Goal: Entertainment & Leisure: Consume media (video, audio)

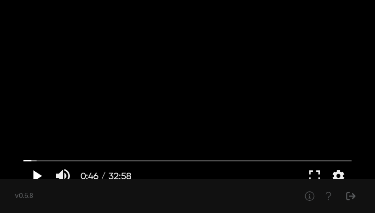
click at [37, 174] on button "play_arrow" at bounding box center [36, 176] width 26 height 28
click at [316, 173] on button "fullscreen" at bounding box center [314, 176] width 26 height 28
type input "85.398474"
click at [315, 175] on button "fullscreen" at bounding box center [314, 176] width 26 height 28
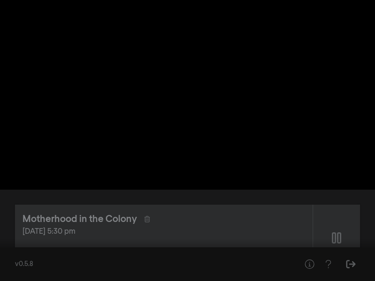
click at [334, 212] on button "fullscreen_exit" at bounding box center [333, 267] width 26 height 28
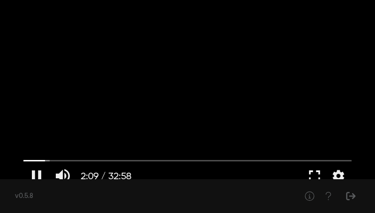
click at [315, 172] on button "fullscreen" at bounding box center [314, 176] width 26 height 28
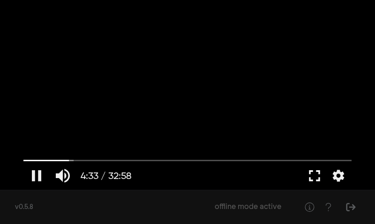
click at [317, 176] on button "fullscreen" at bounding box center [314, 176] width 26 height 28
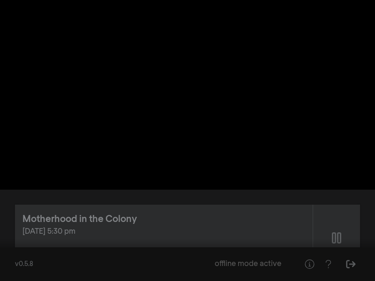
click at [356, 212] on button "settings" at bounding box center [357, 267] width 22 height 28
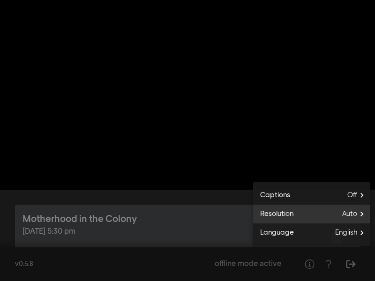
click at [362, 212] on span "Auto" at bounding box center [356, 214] width 28 height 14
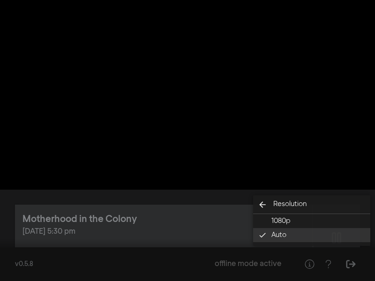
click at [299, 212] on button "Auto done" at bounding box center [311, 235] width 117 height 14
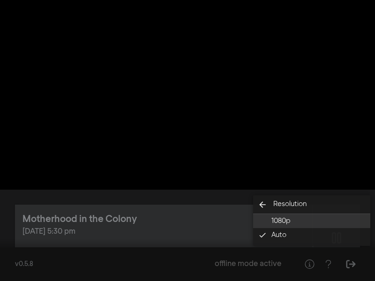
click at [297, 212] on button "1080p" at bounding box center [311, 221] width 117 height 14
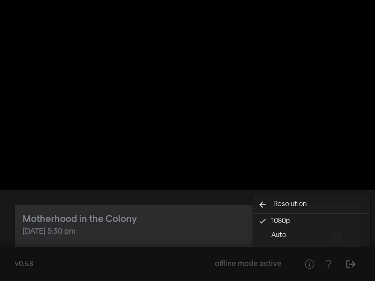
click at [356, 212] on button "settings" at bounding box center [357, 267] width 22 height 28
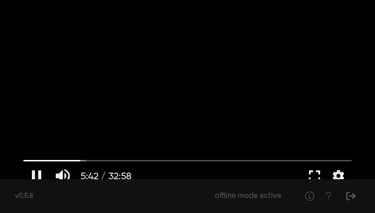
click at [315, 173] on button "fullscreen" at bounding box center [314, 176] width 26 height 28
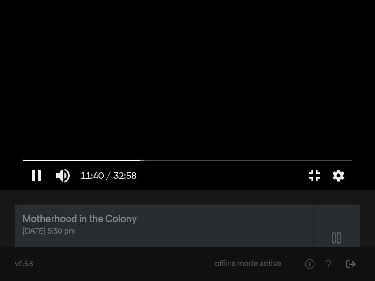
click at [301, 162] on button "fullscreen_exit" at bounding box center [314, 176] width 26 height 28
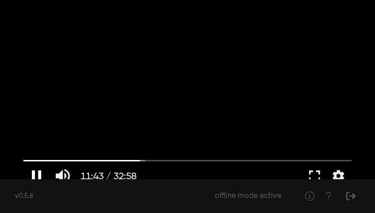
click at [37, 174] on button "pause" at bounding box center [36, 176] width 26 height 28
type input "703.502392"
click at [37, 175] on button "play_arrow" at bounding box center [36, 176] width 26 height 28
click at [317, 174] on button "fullscreen" at bounding box center [314, 176] width 26 height 28
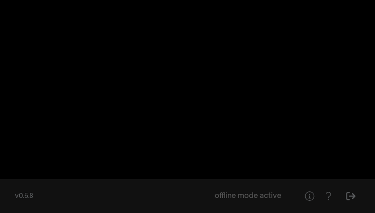
click at [340, 105] on div at bounding box center [187, 106] width 375 height 213
click at [335, 195] on button "fullscreen_exit" at bounding box center [333, 199] width 26 height 28
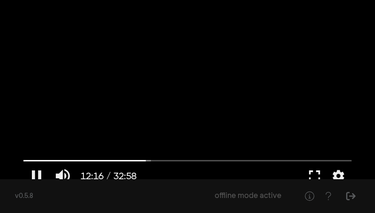
click at [317, 172] on button "fullscreen" at bounding box center [314, 176] width 26 height 28
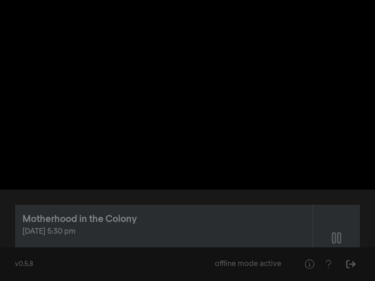
click at [301, 162] on button "fullscreen_exit" at bounding box center [314, 176] width 26 height 28
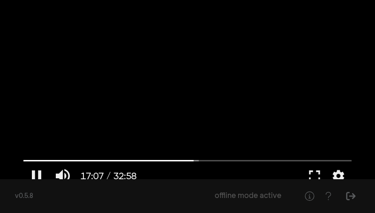
click at [243, 91] on div at bounding box center [187, 95] width 337 height 190
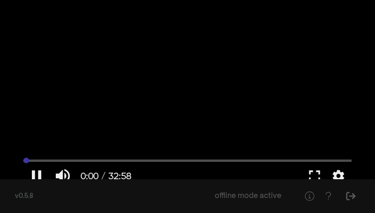
drag, startPoint x: 194, startPoint y: 160, endPoint x: 23, endPoint y: 163, distance: 171.0
type input "0"
click at [23, 163] on input "Seek" at bounding box center [187, 160] width 328 height 6
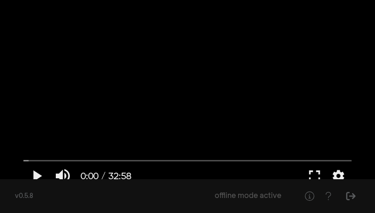
scroll to position [0, 0]
click at [314, 175] on button "fullscreen" at bounding box center [314, 176] width 26 height 28
